Goal: Use online tool/utility: Utilize a website feature to perform a specific function

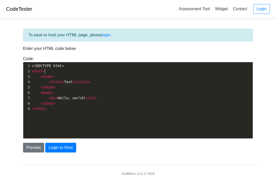
scroll to position [1, 0]
click at [31, 74] on pre "< head >" at bounding box center [142, 76] width 222 height 5
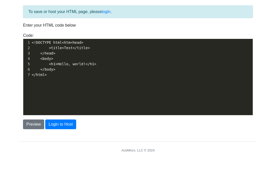
type textarea "head"
type textarea "</>"
click at [41, 74] on pre at bounding box center [142, 76] width 222 height 5
type textarea "<!DOCTYPE html<htm<head>"
type textarea "<title>Test</title>"
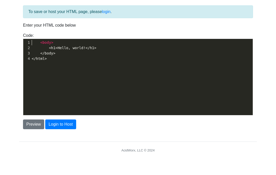
type textarea "<body>"
type textarea "<h1>Hello, world!</h1>"
click at [37, 64] on span "</ body >" at bounding box center [44, 66] width 24 height 4
type textarea "</body>"
click at [36, 64] on span "html" at bounding box center [40, 66] width 9 height 4
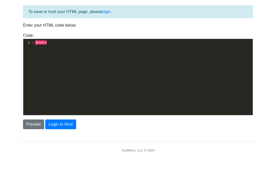
type textarea "html"
type textarea "<>"
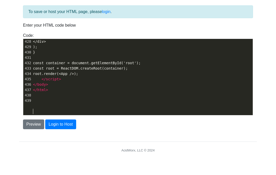
scroll to position [21, 0]
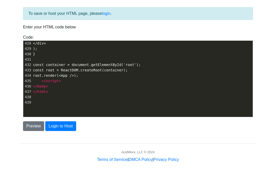
click at [31, 126] on button "Preview" at bounding box center [33, 126] width 21 height 10
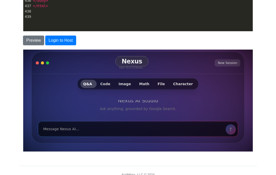
click at [238, 149] on div "Nexus User ID: a7224ea0... New Session Q&A Code Image Math File Character Nexus…" at bounding box center [137, 97] width 229 height 108
click at [266, 110] on body "CodeTester Assessment Tool Widget Contact Login To save or host your HTML page,…" at bounding box center [138, 39] width 276 height 292
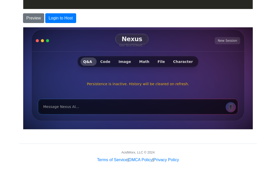
scroll to position [129, 0]
